Goal: Task Accomplishment & Management: Manage account settings

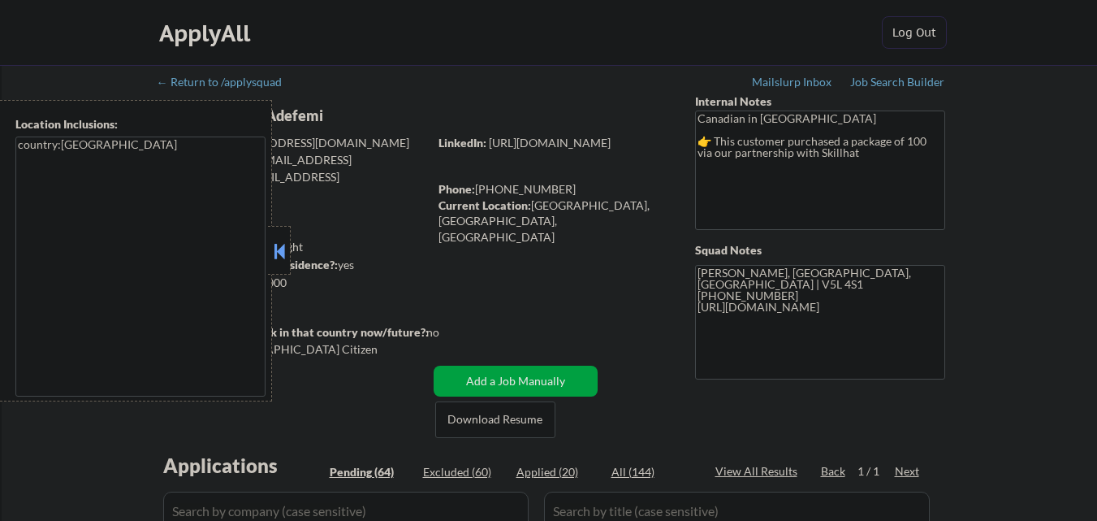
click at [279, 253] on button at bounding box center [279, 251] width 18 height 24
select select ""pending""
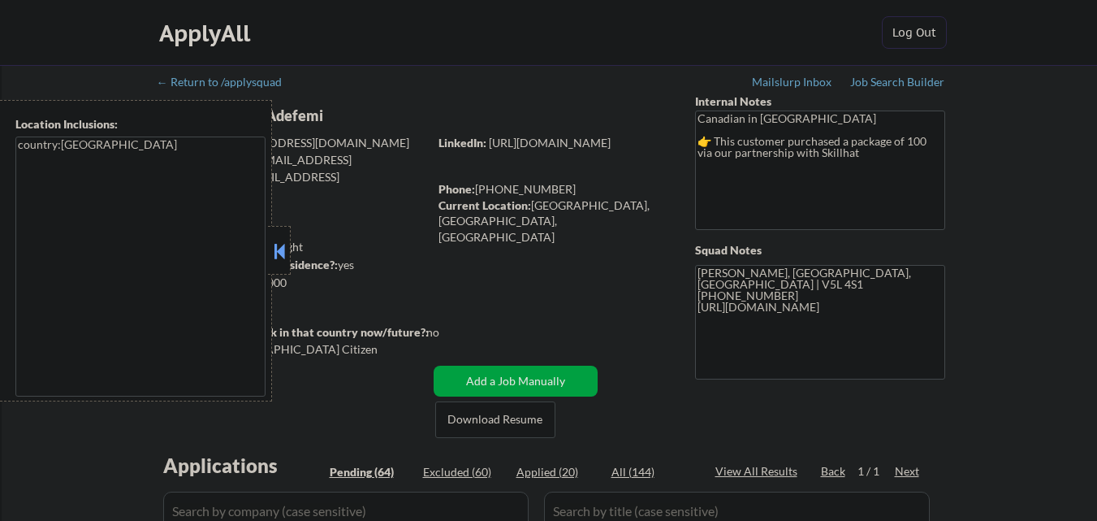
select select ""pending""
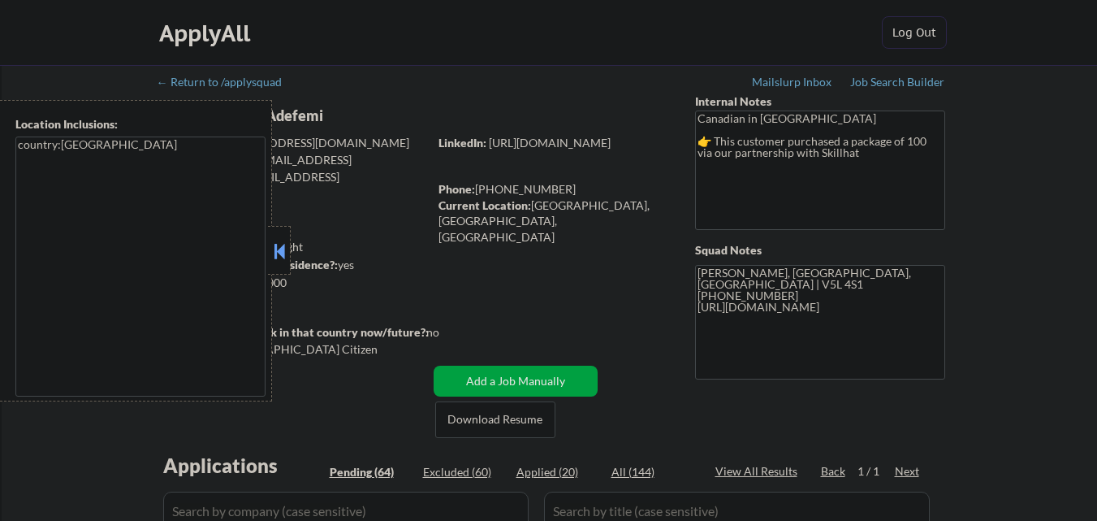
select select ""pending""
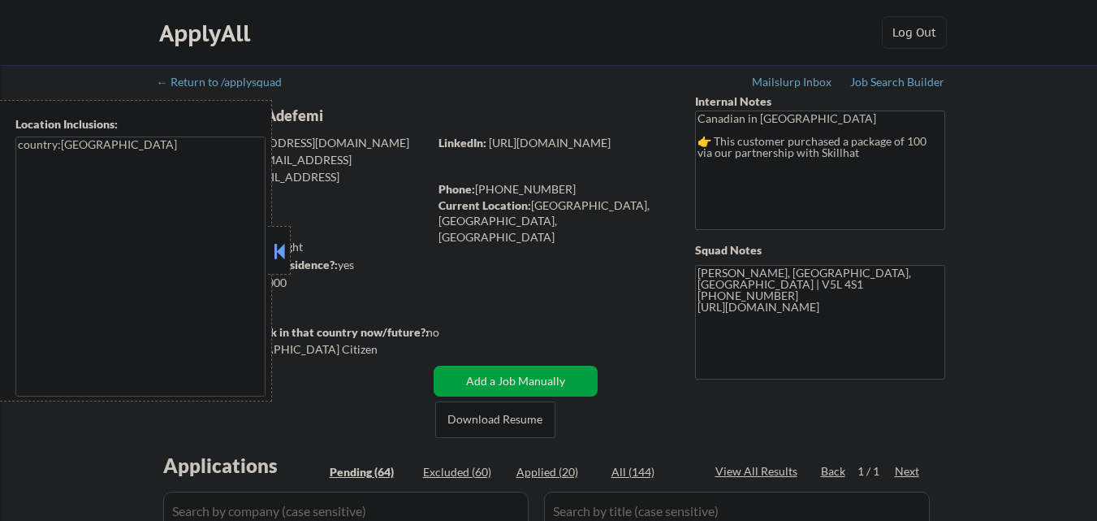
select select ""pending""
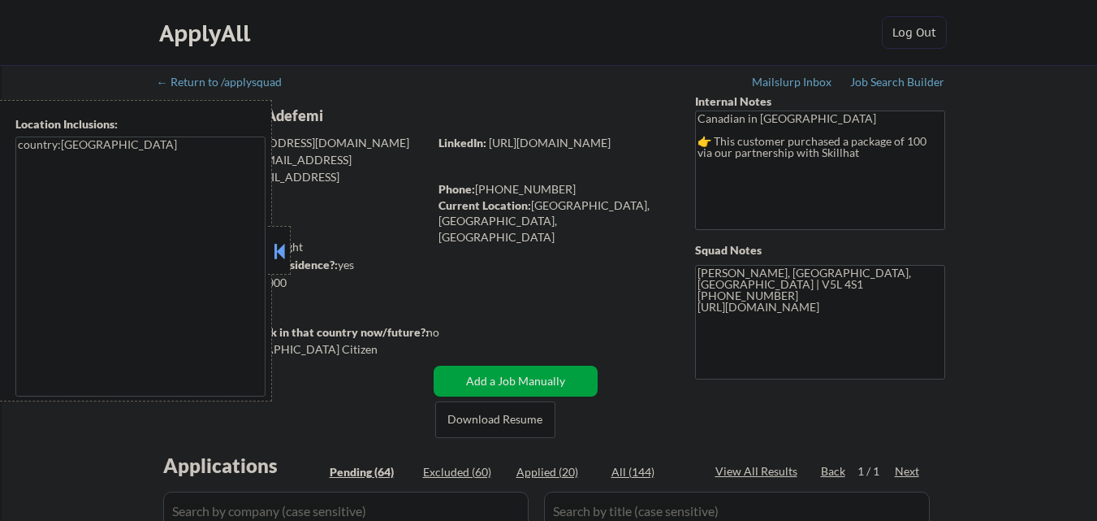
select select ""pending""
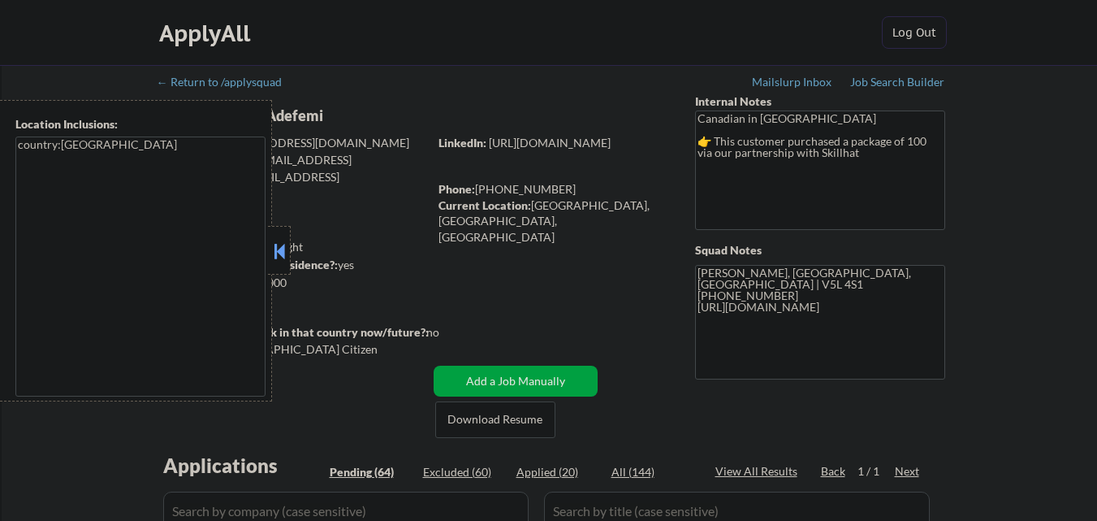
select select ""pending""
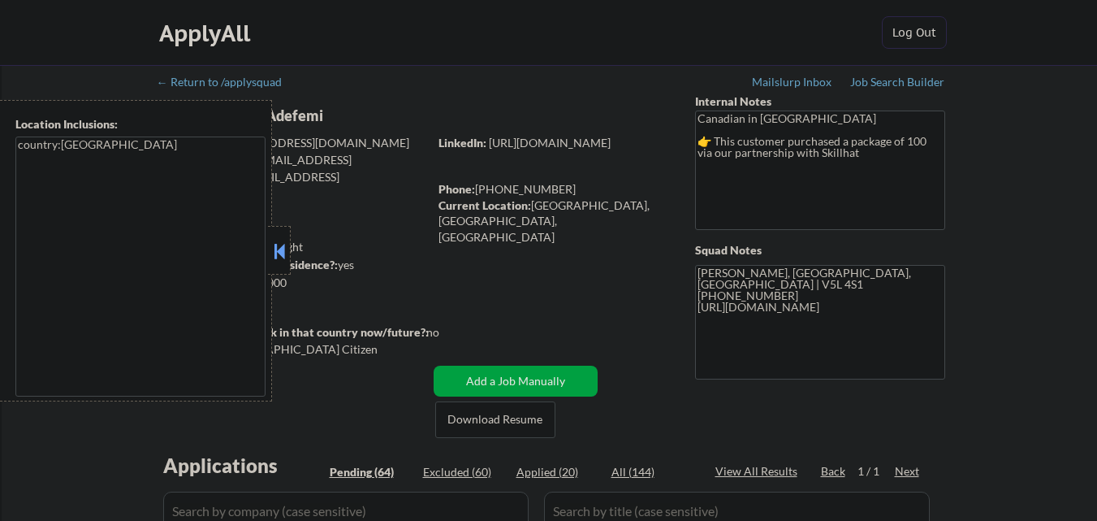
select select ""pending""
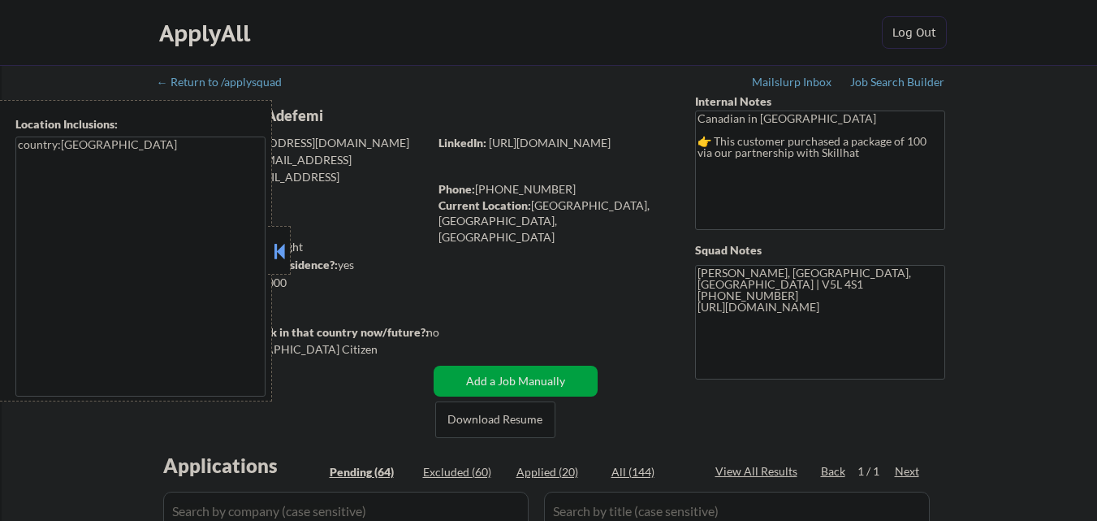
select select ""pending""
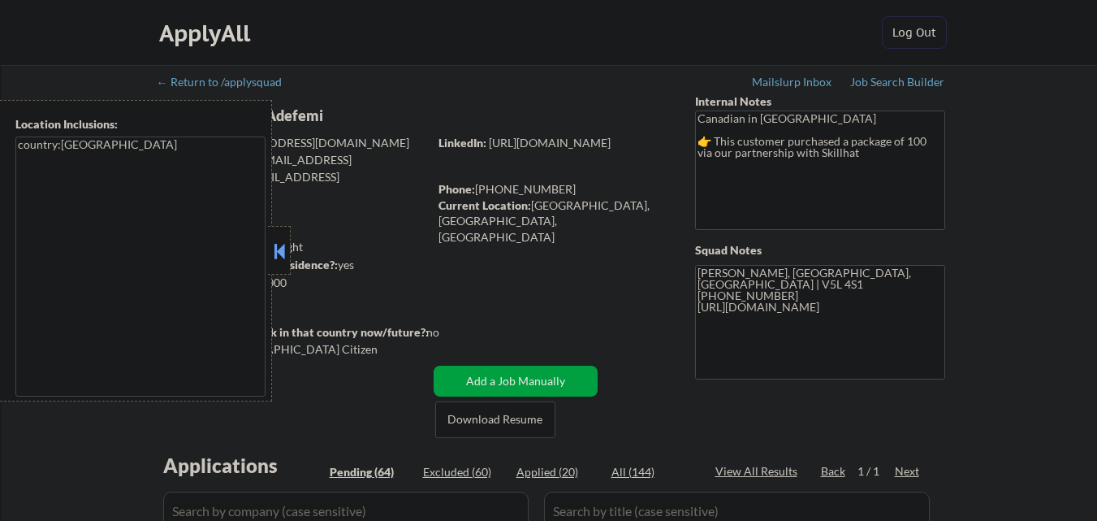
select select ""pending""
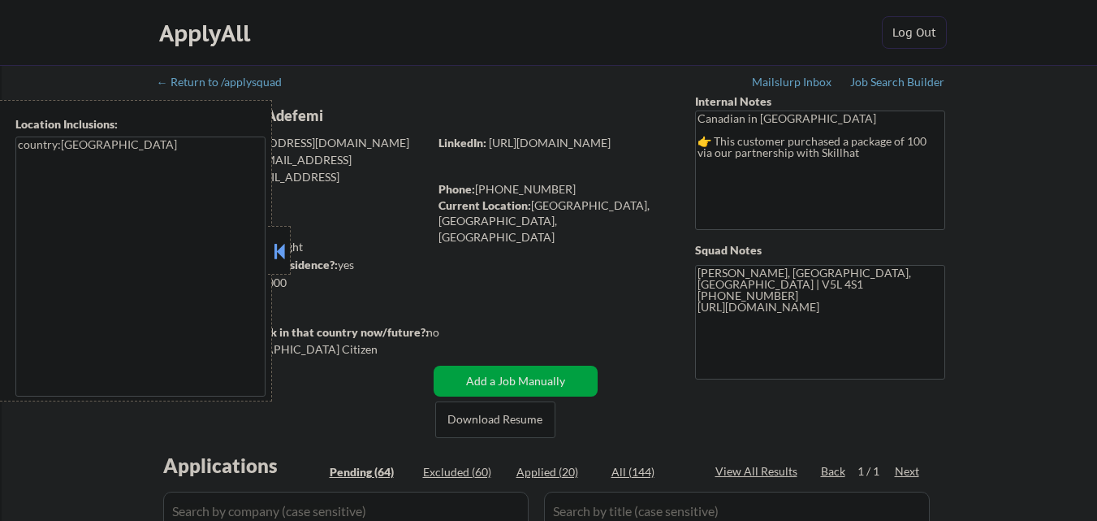
select select ""pending""
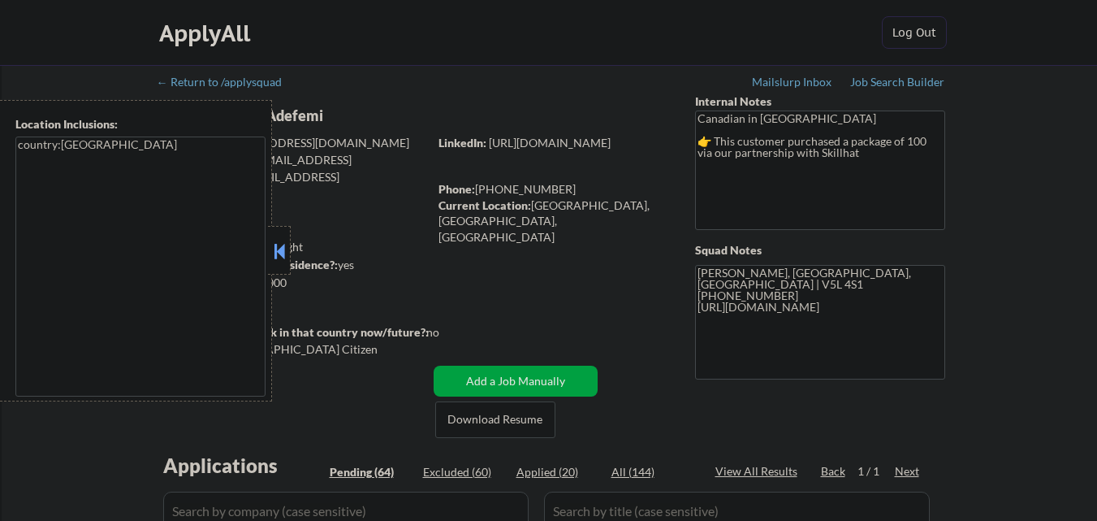
select select ""pending""
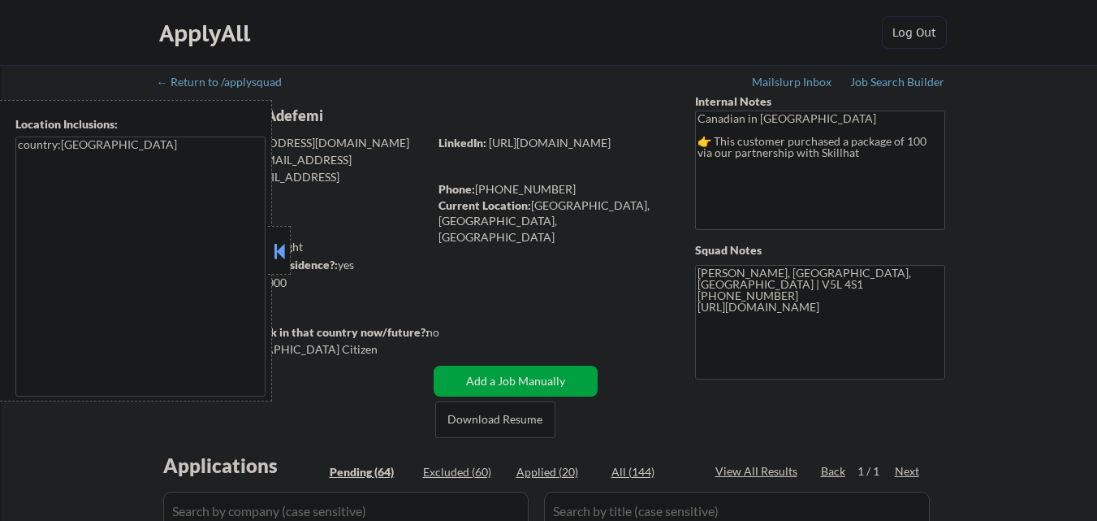
select select ""pending""
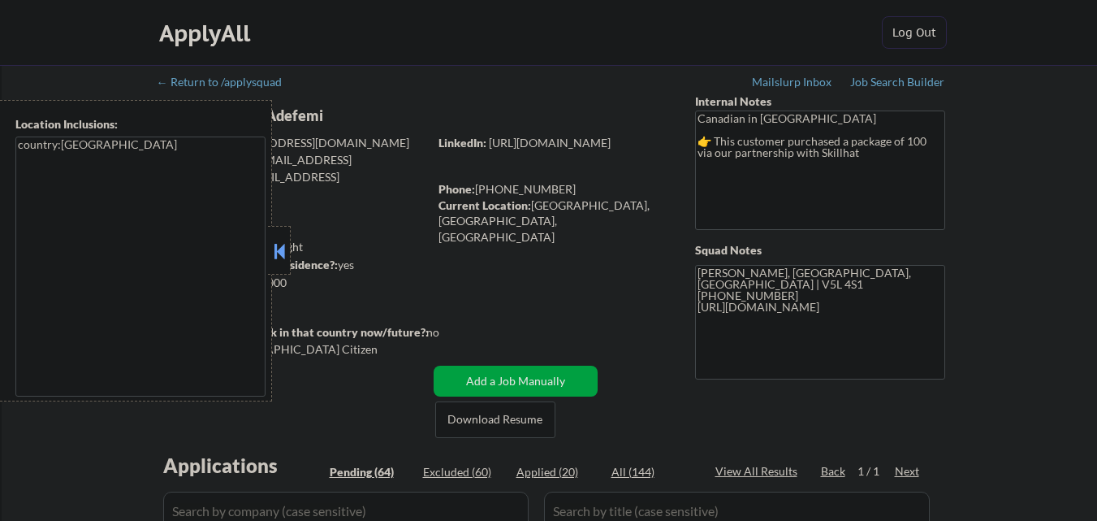
select select ""pending""
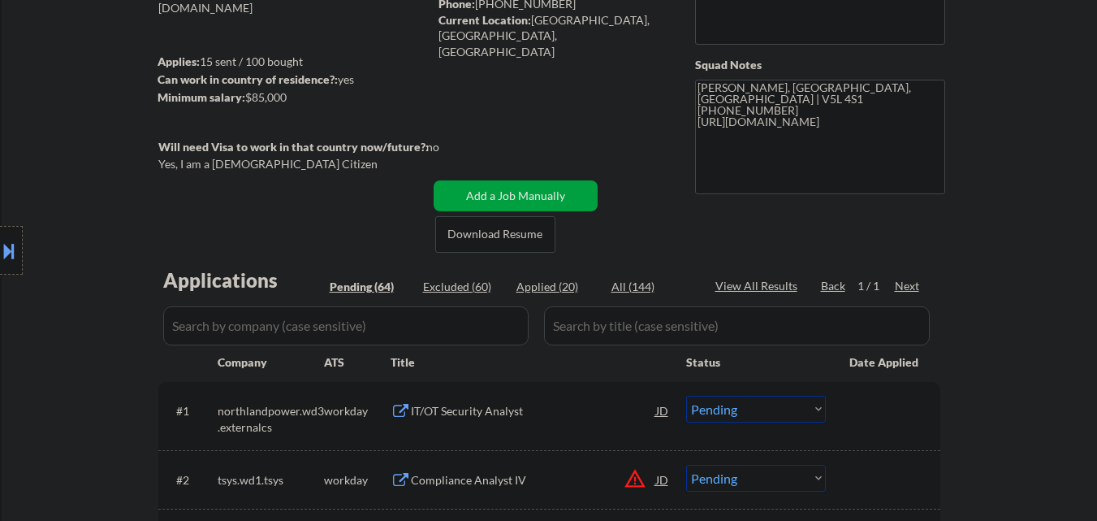
scroll to position [406, 0]
